Goal: Transaction & Acquisition: Obtain resource

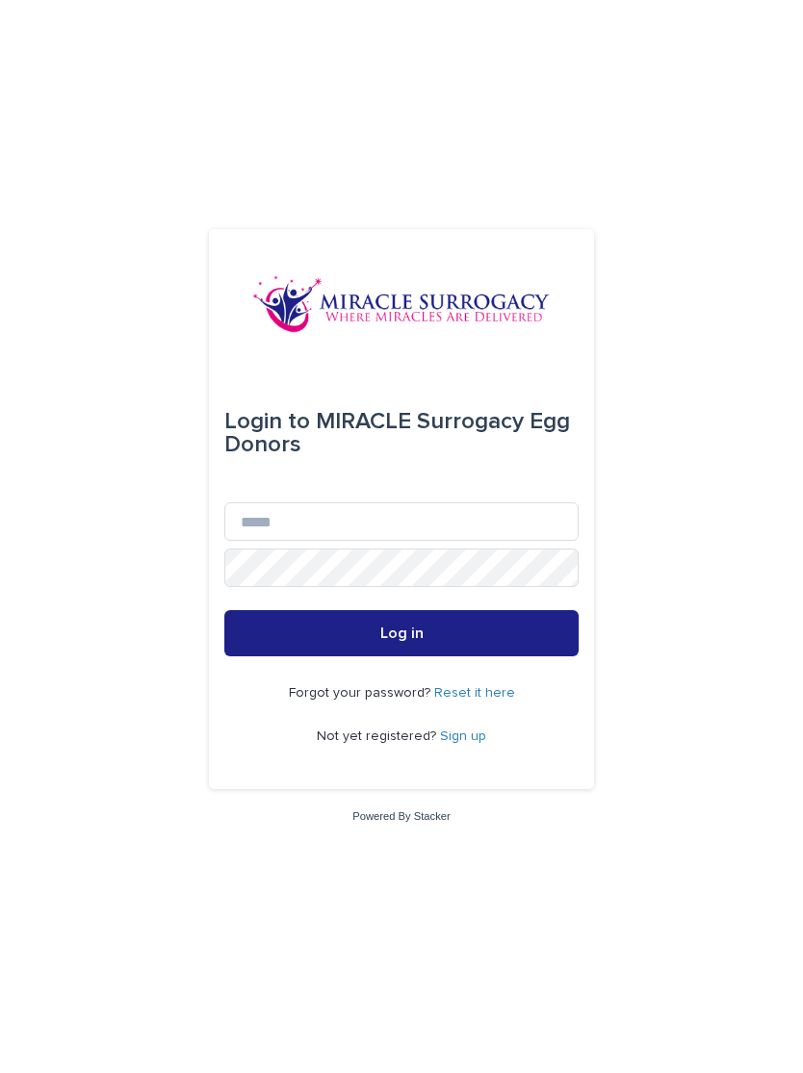
click at [473, 743] on link "Sign up" at bounding box center [463, 736] width 46 height 13
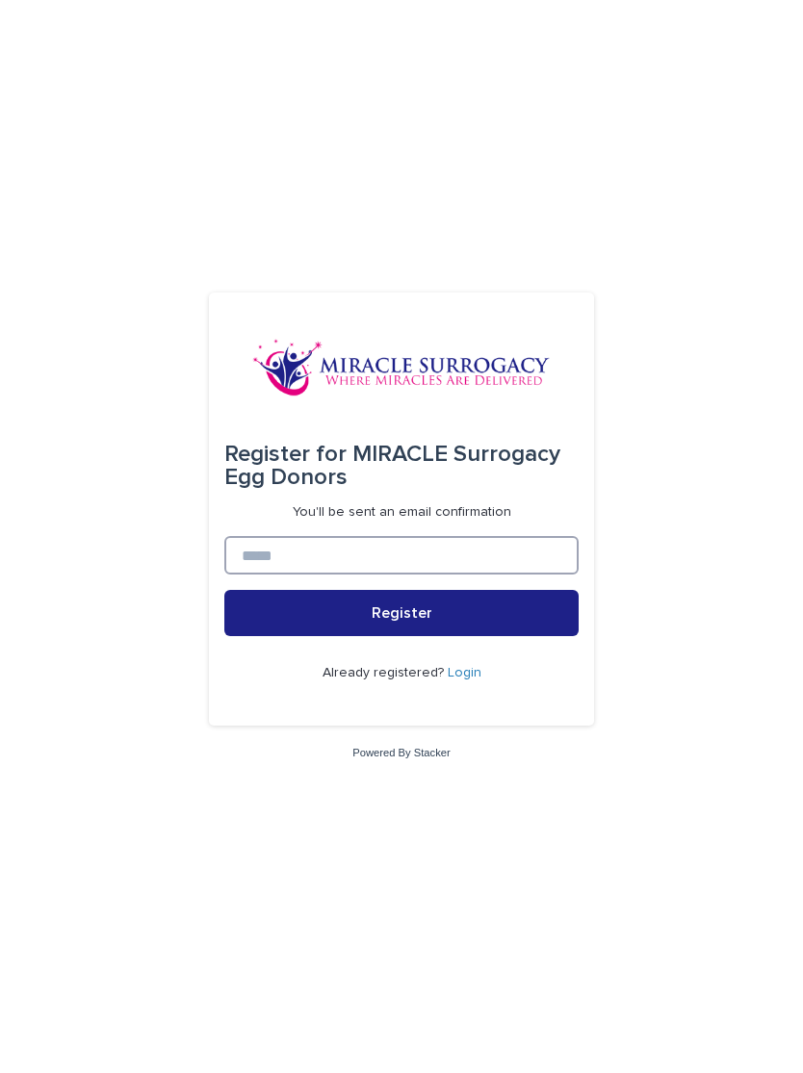
click at [245, 575] on input at bounding box center [401, 555] width 354 height 39
type input "**********"
click at [246, 613] on button "Register" at bounding box center [401, 613] width 354 height 46
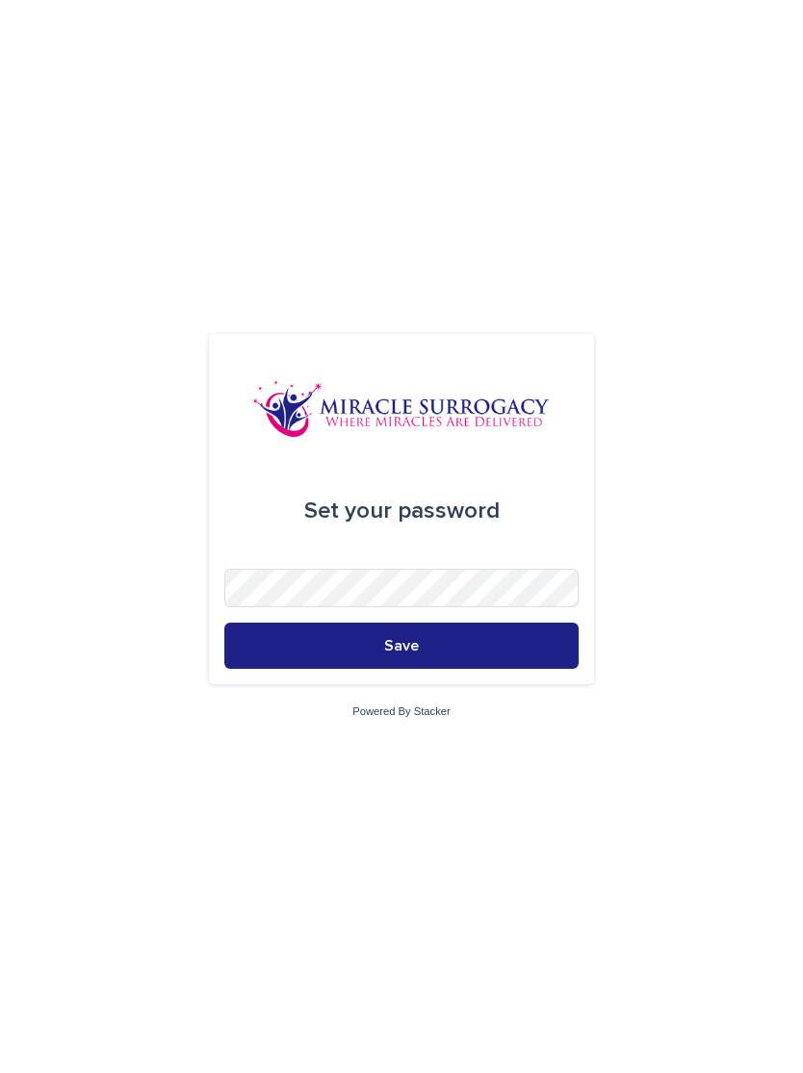
click at [534, 669] on button "Save" at bounding box center [401, 646] width 354 height 46
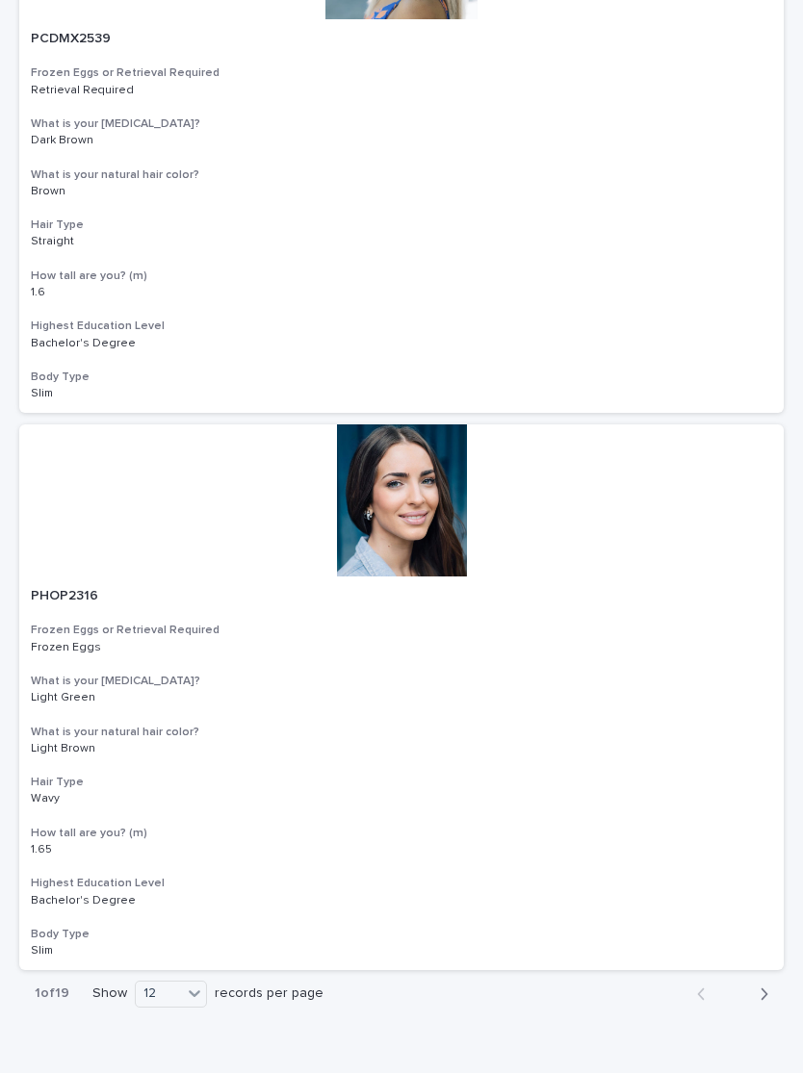
scroll to position [5930, 0]
click at [768, 987] on button "Next" at bounding box center [758, 995] width 51 height 17
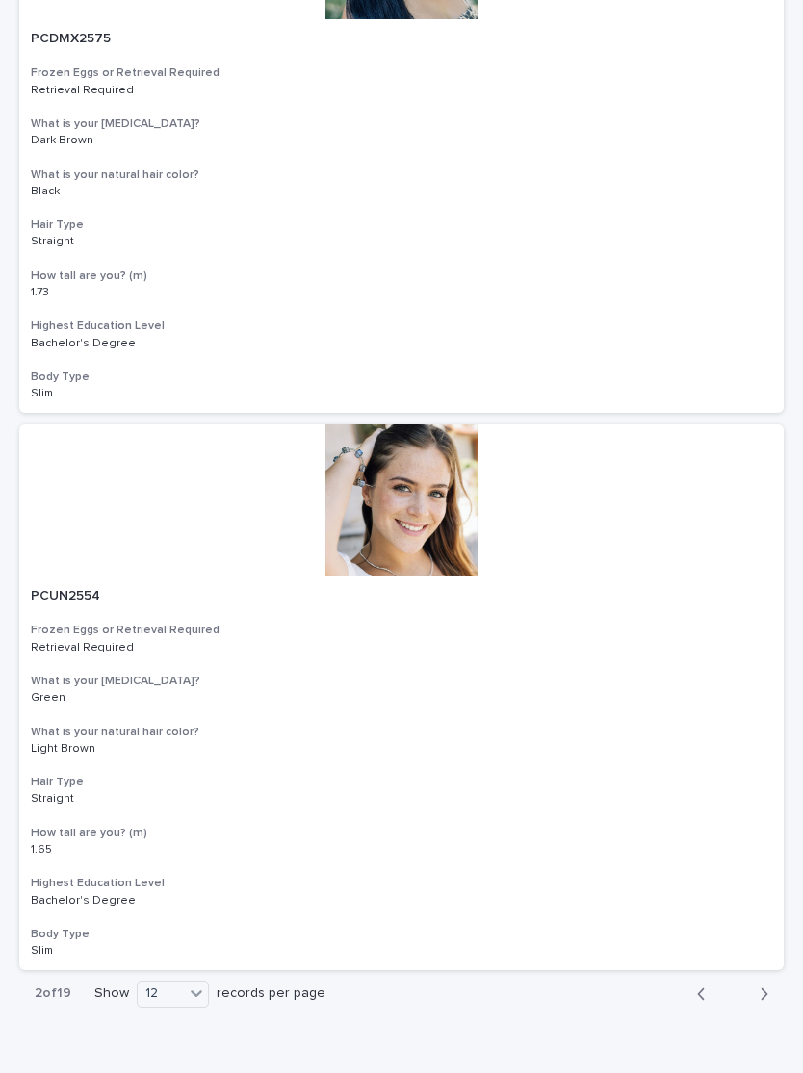
scroll to position [5930, 0]
click at [765, 987] on icon "button" at bounding box center [764, 995] width 9 height 17
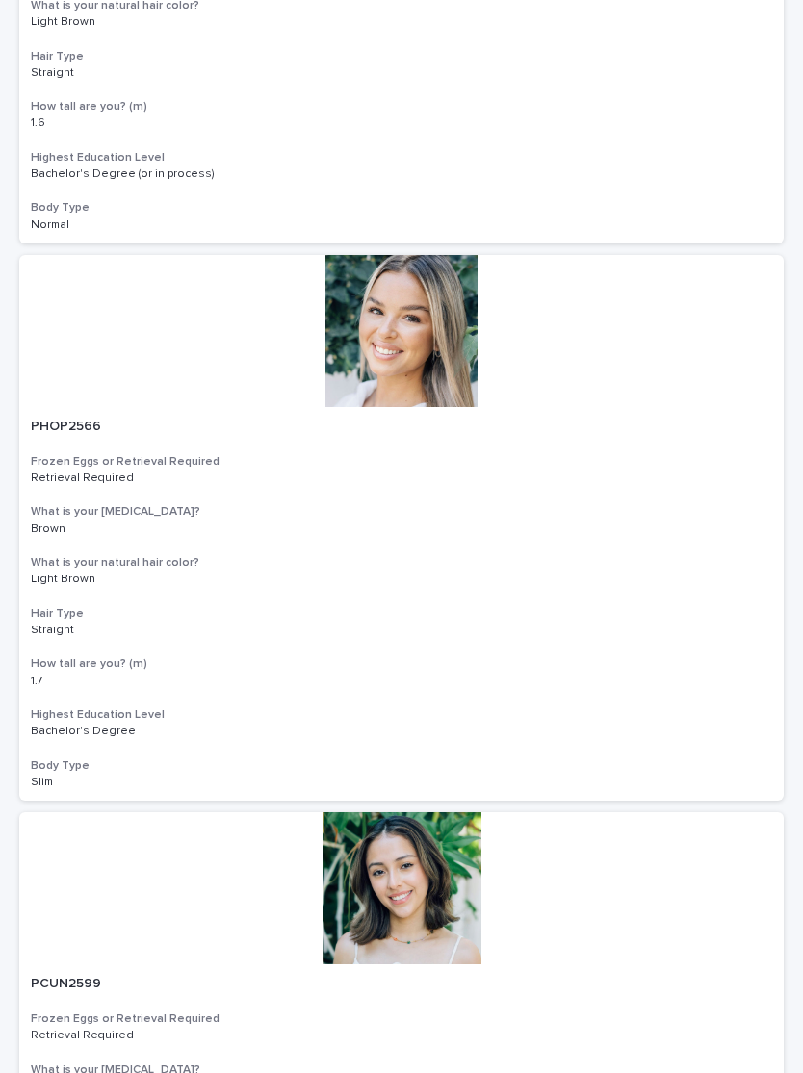
scroll to position [1072, 0]
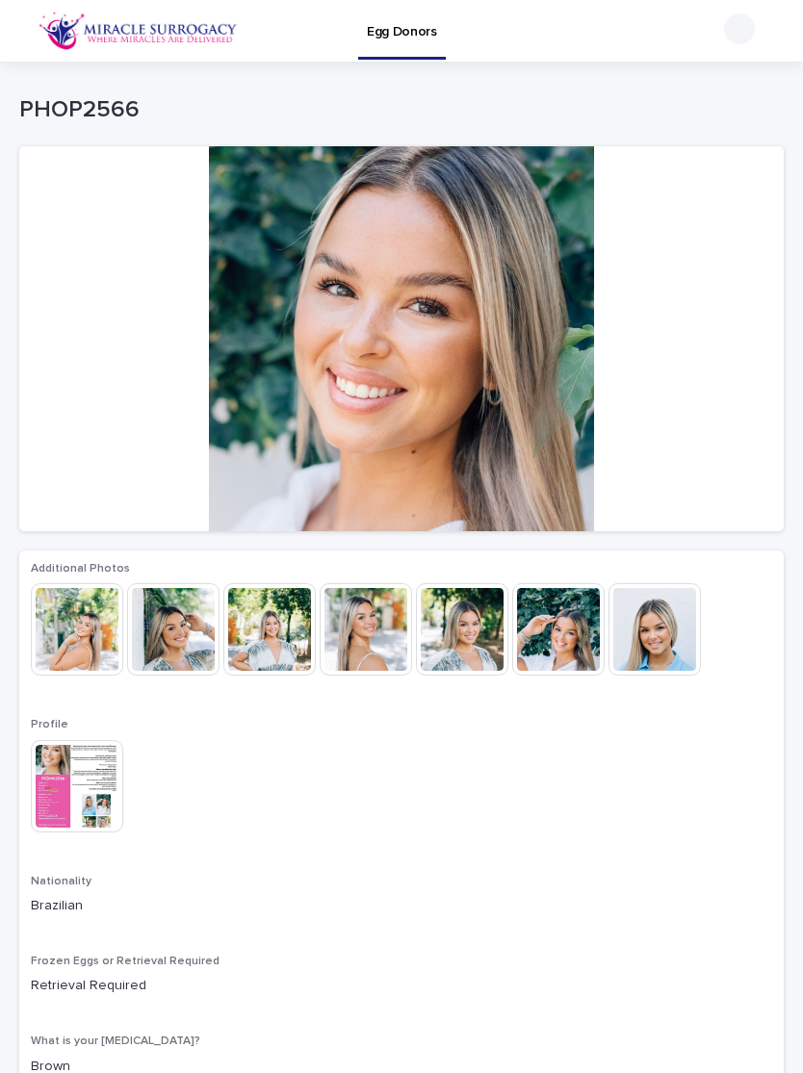
click at [165, 643] on img at bounding box center [173, 629] width 92 height 92
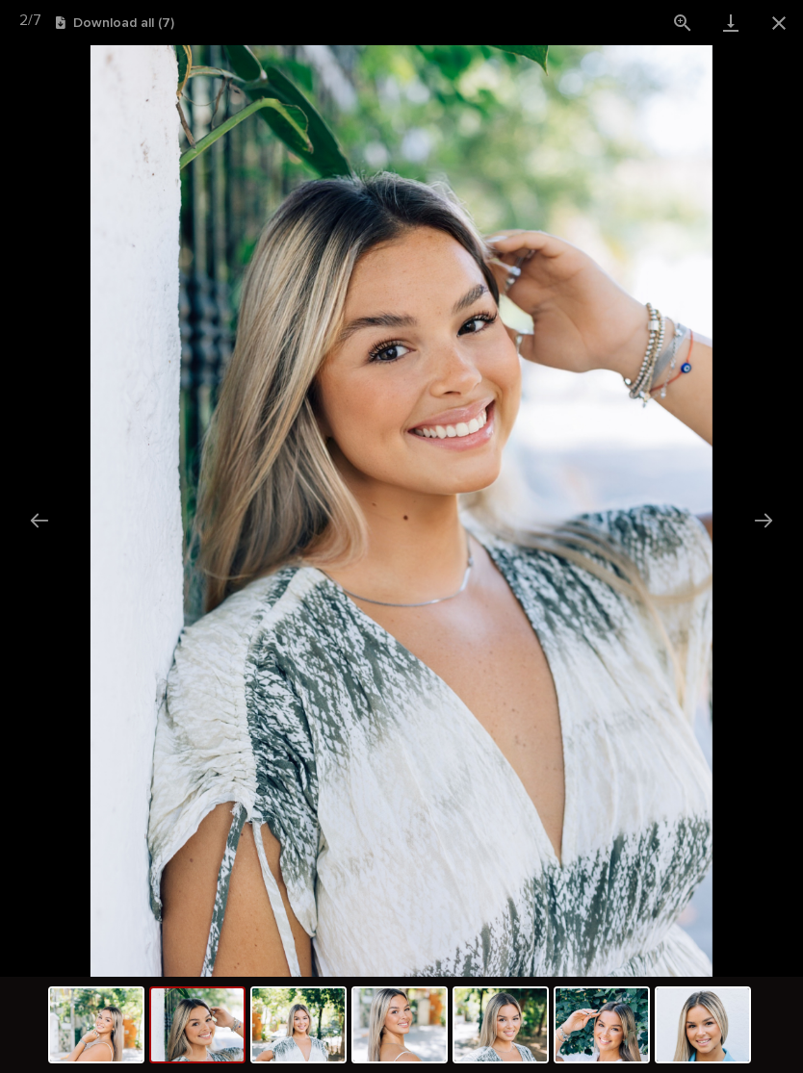
click at [783, 528] on button "Next slide" at bounding box center [763, 521] width 40 height 38
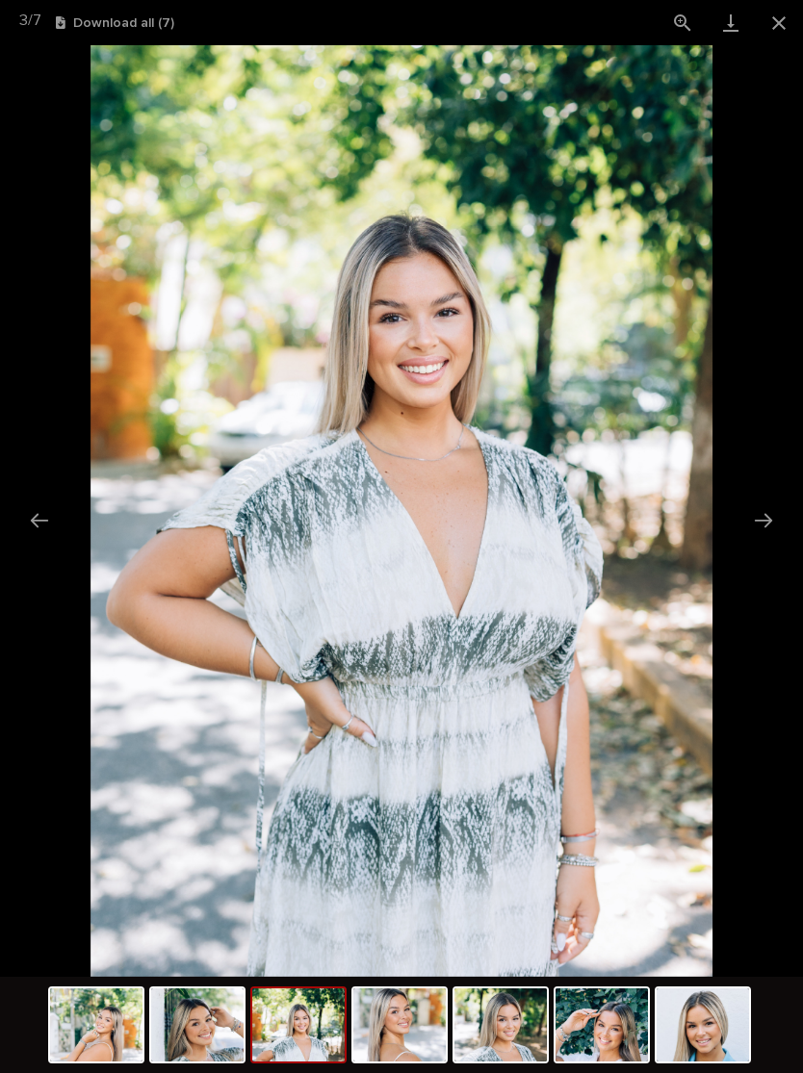
click at [790, 528] on picture at bounding box center [401, 511] width 803 height 932
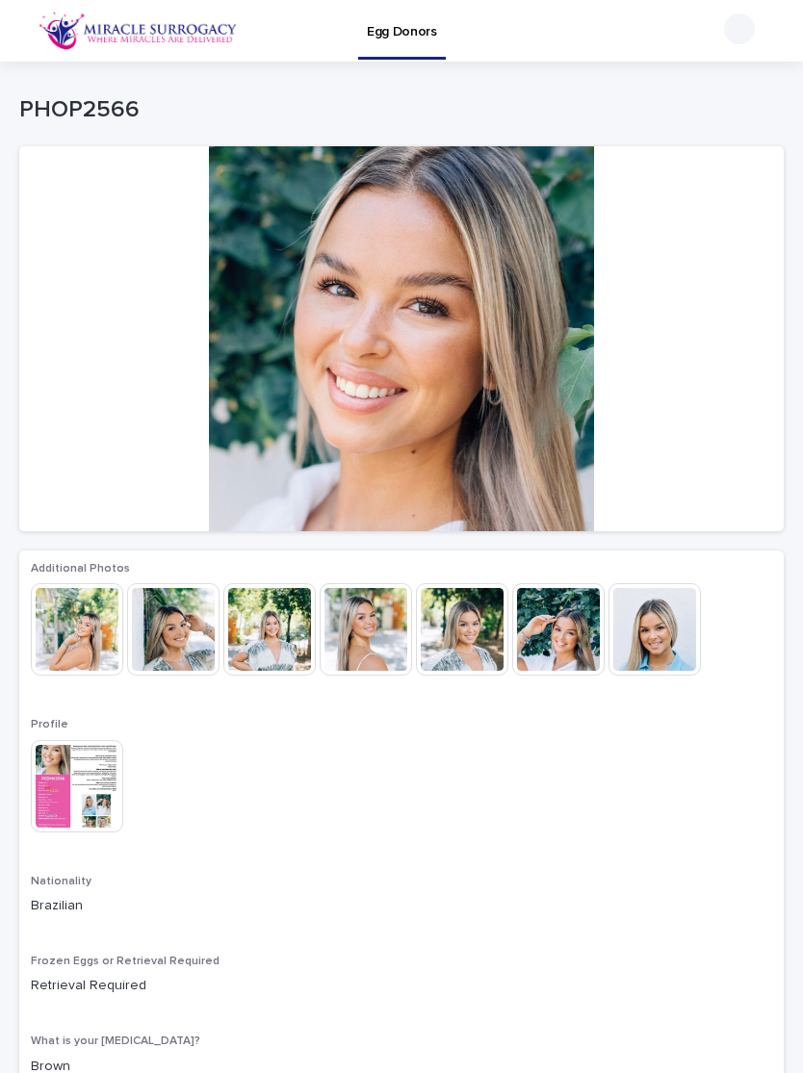
click at [278, 637] on img at bounding box center [269, 629] width 92 height 92
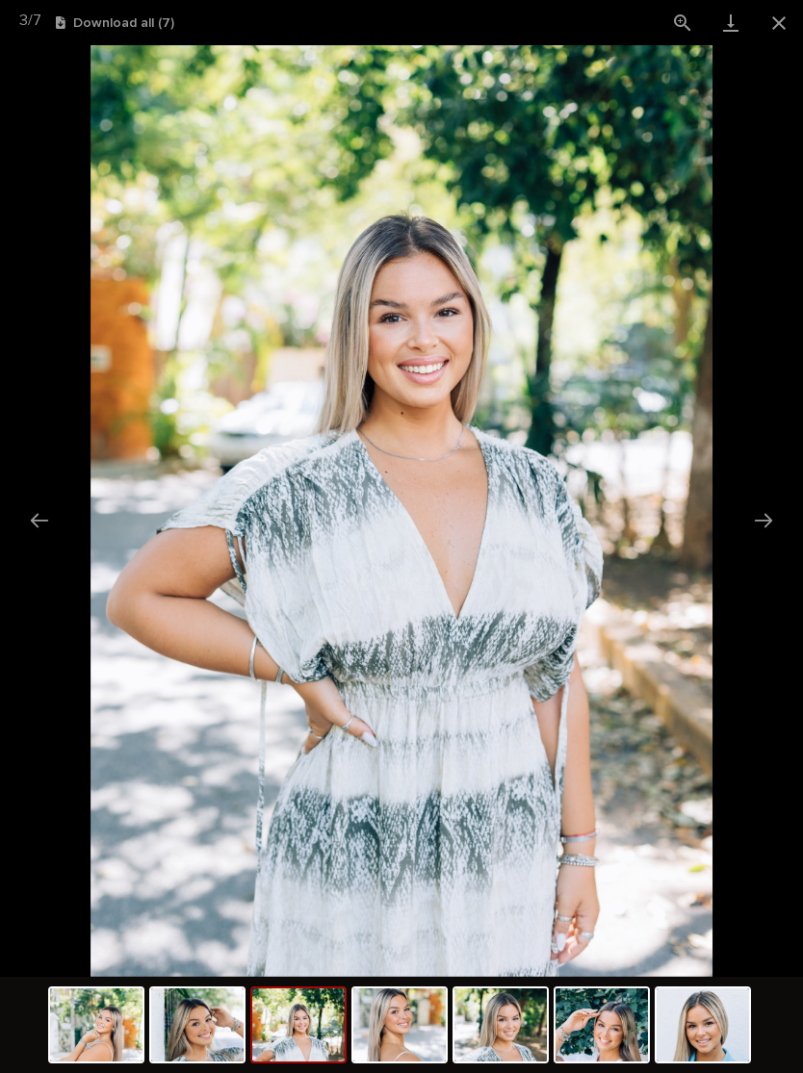
click at [767, 523] on button "Next slide" at bounding box center [763, 521] width 40 height 38
click at [780, 28] on button "Close gallery" at bounding box center [779, 22] width 48 height 45
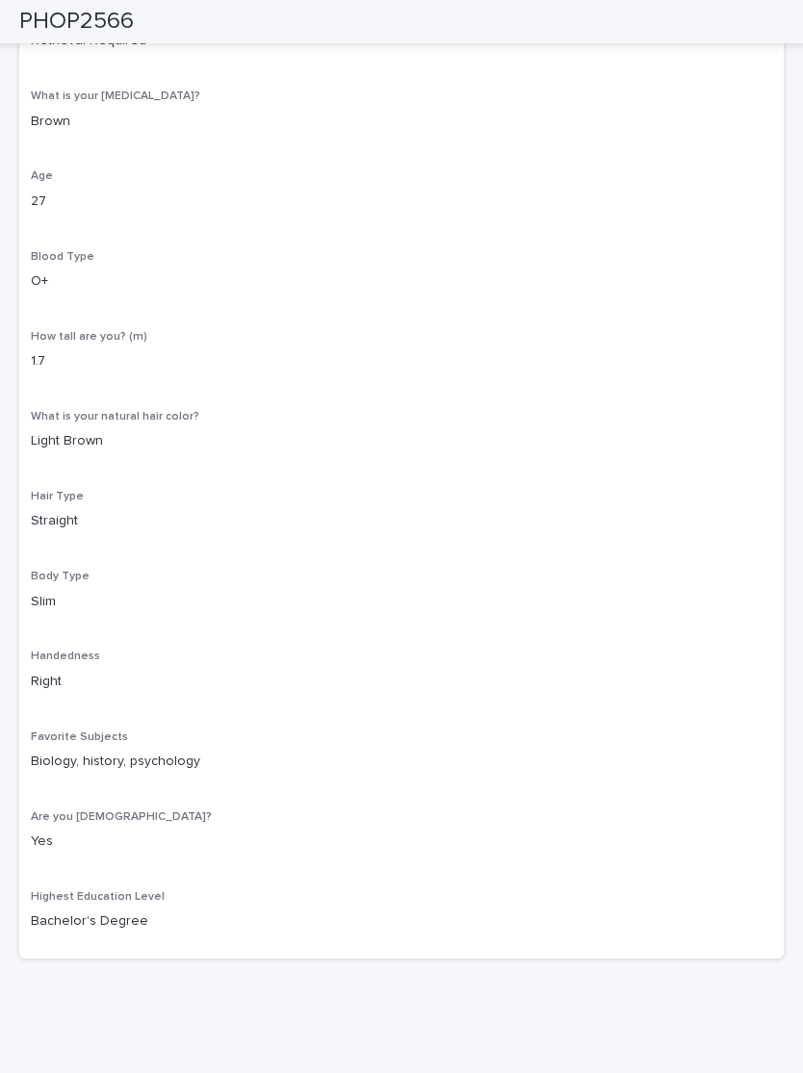
scroll to position [943, 0]
